Goal: Task Accomplishment & Management: Use online tool/utility

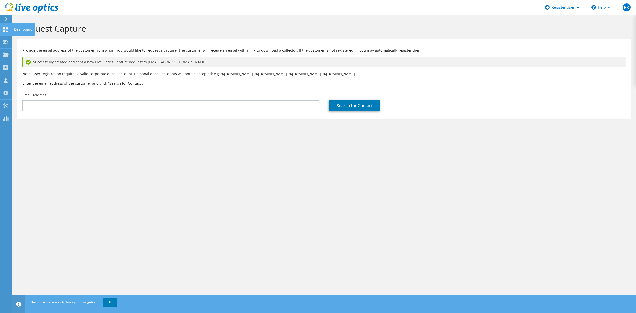
click at [5, 29] on icon at bounding box center [6, 29] width 6 height 5
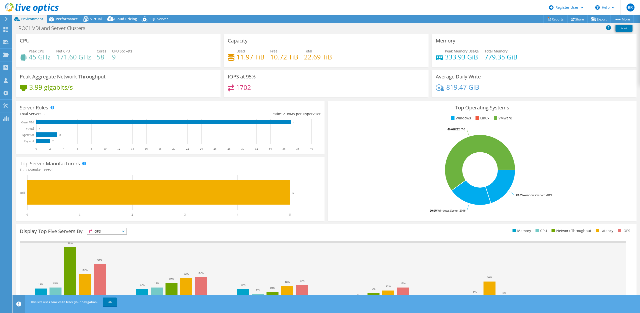
select select "USD"
